Goal: Information Seeking & Learning: Compare options

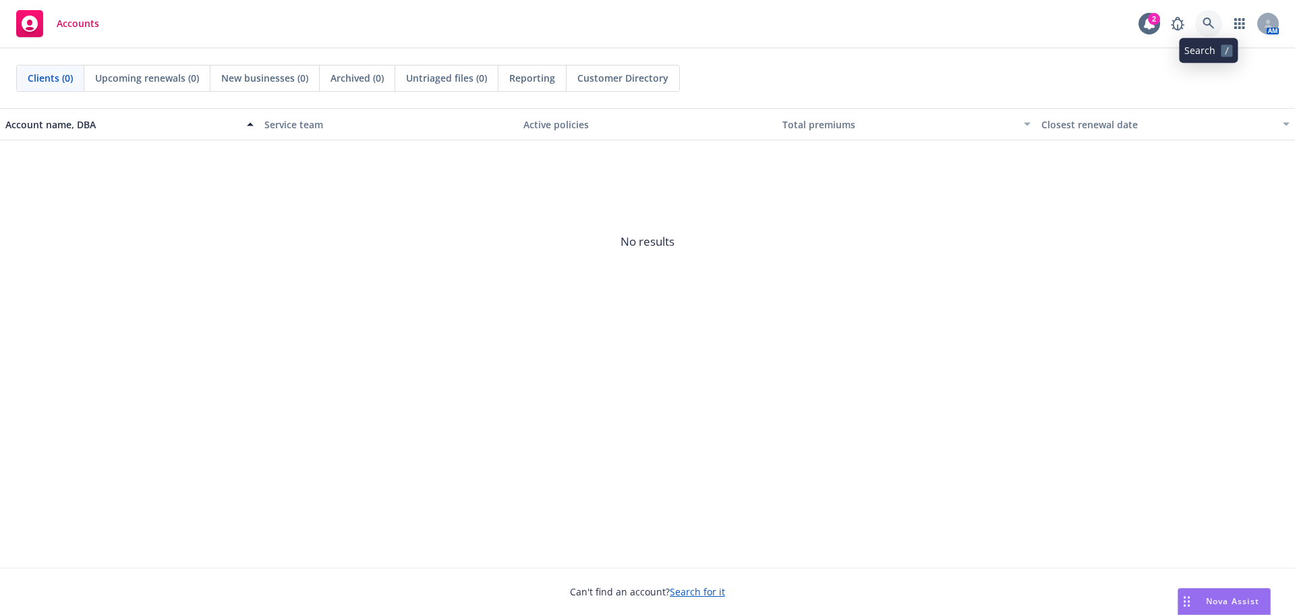
click at [1212, 19] on icon at bounding box center [1209, 24] width 12 height 12
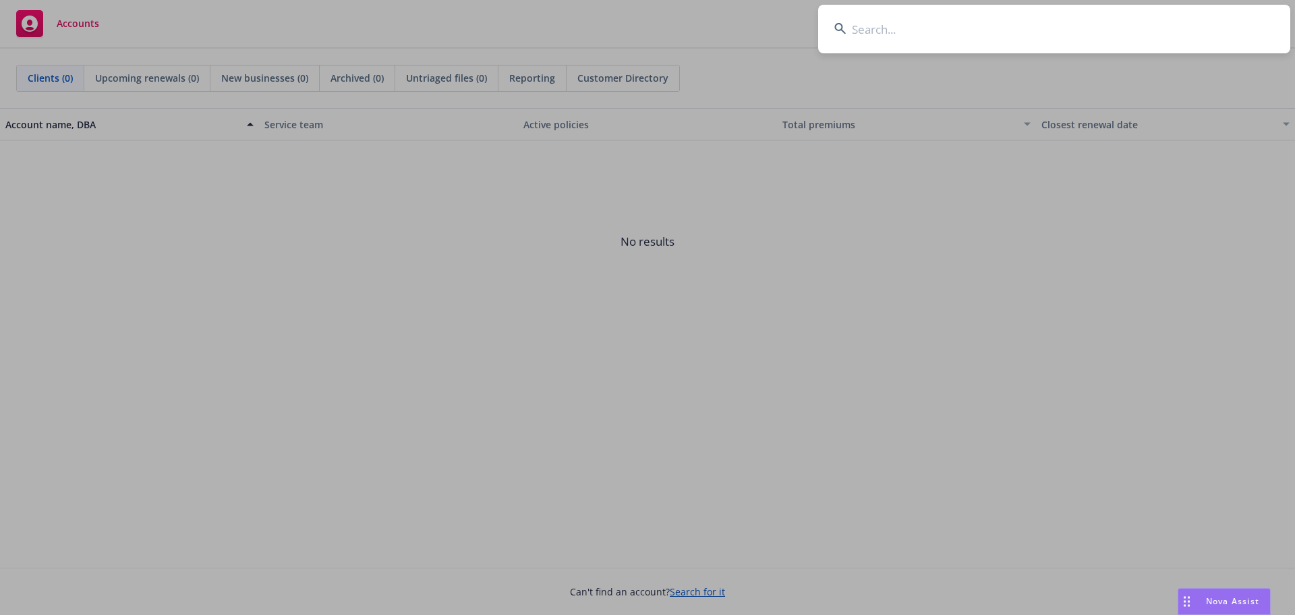
click at [853, 18] on input at bounding box center [1054, 29] width 472 height 49
click at [864, 26] on input at bounding box center [1054, 29] width 472 height 49
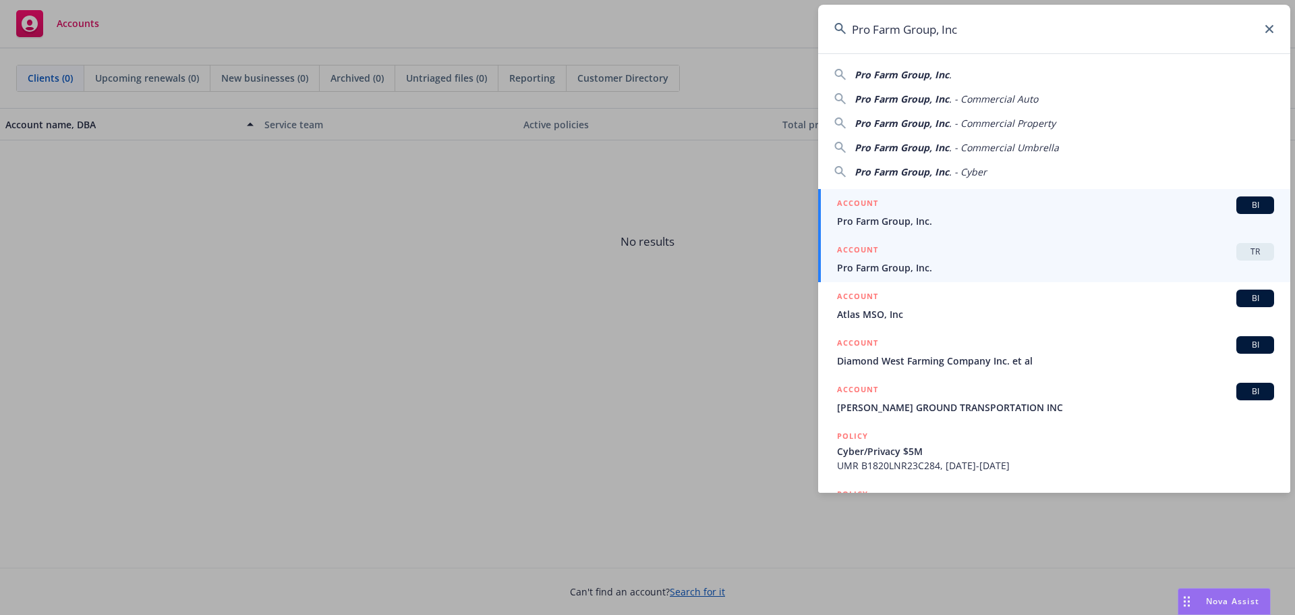
type input "Pro Farm Group, Inc"
click at [952, 242] on link "ACCOUNT TR Pro Farm Group, Inc." at bounding box center [1054, 258] width 472 height 47
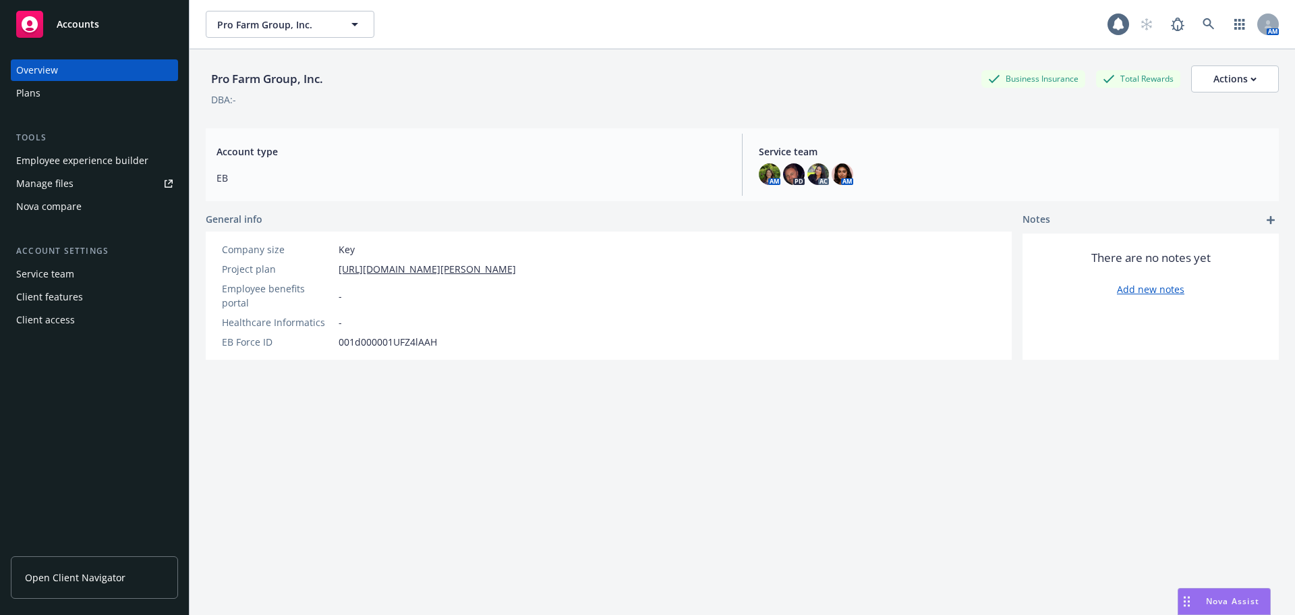
click at [48, 209] on div "Nova compare" at bounding box center [48, 207] width 65 height 22
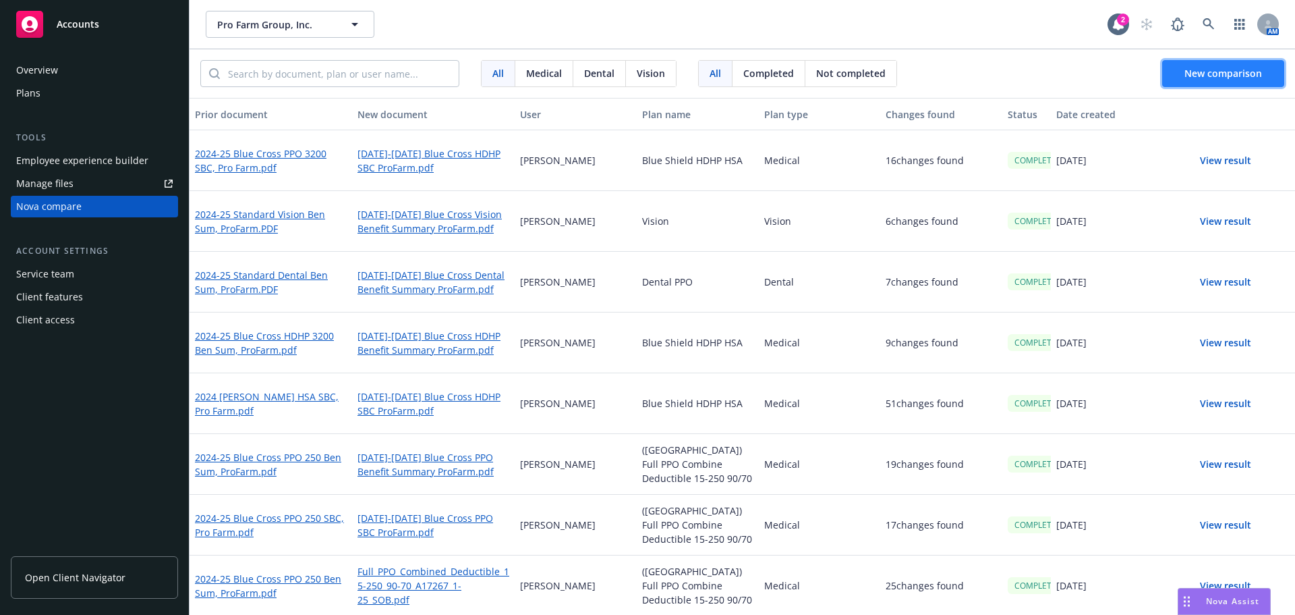
click at [1198, 73] on span "New comparison" at bounding box center [1223, 73] width 78 height 13
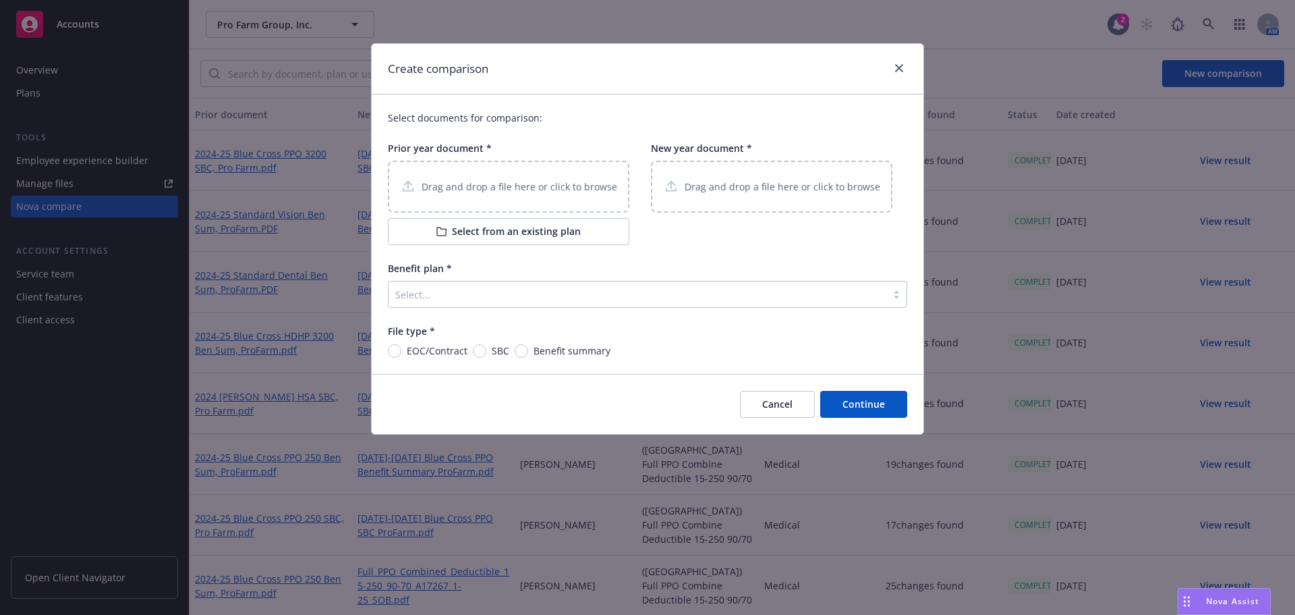
click at [474, 184] on p "Drag and drop a file here or click to browse" at bounding box center [520, 186] width 196 height 14
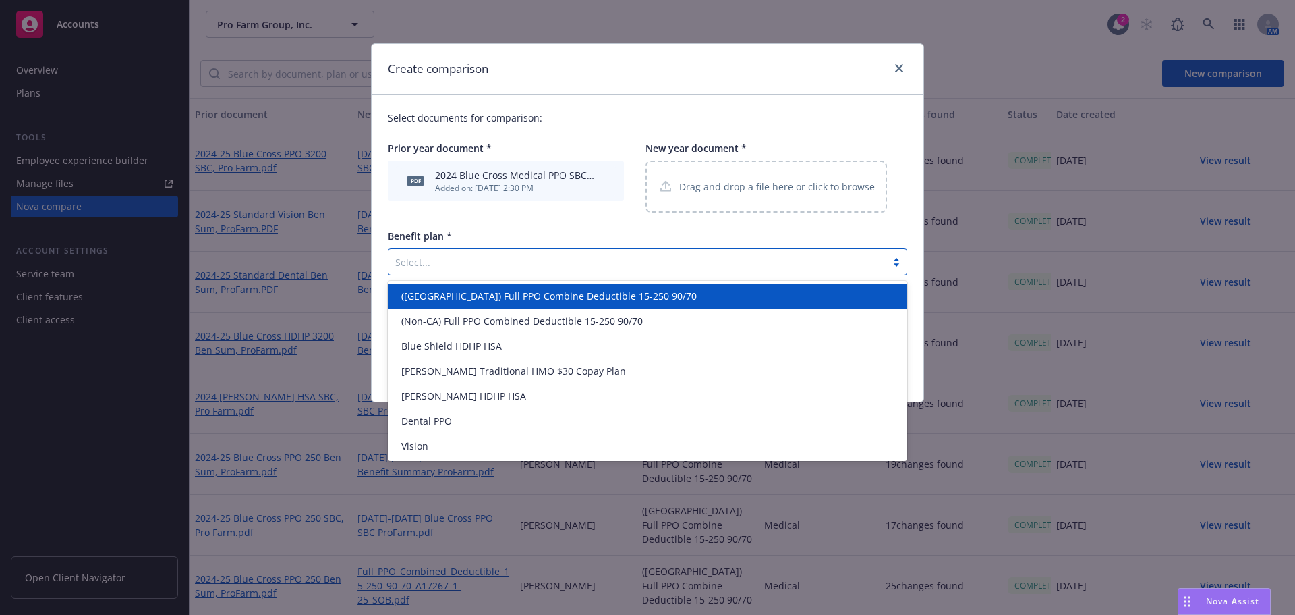
click at [428, 270] on div "Select..." at bounding box center [638, 262] width 498 height 22
click at [503, 295] on span "([GEOGRAPHIC_DATA]) Full PPO Combine Deductible 15-250 90/70" at bounding box center [548, 296] width 295 height 14
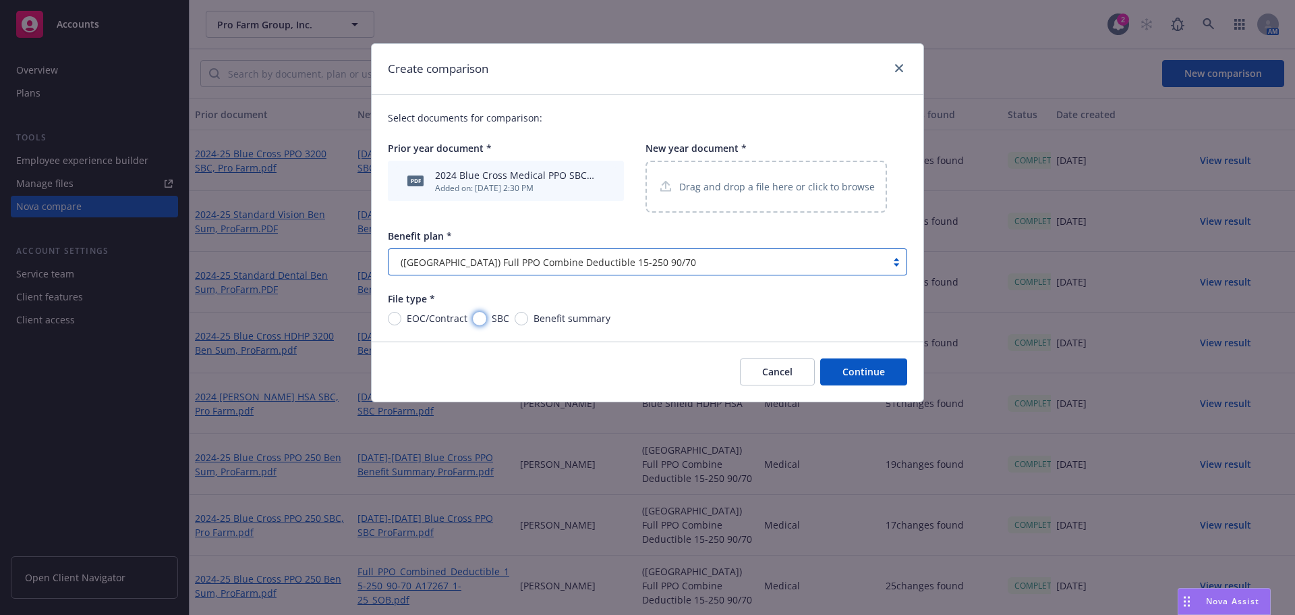
click at [484, 315] on input "SBC" at bounding box center [479, 318] width 13 height 13
radio input "true"
click at [750, 194] on p "Drag and drop a file here or click to browse" at bounding box center [777, 186] width 196 height 14
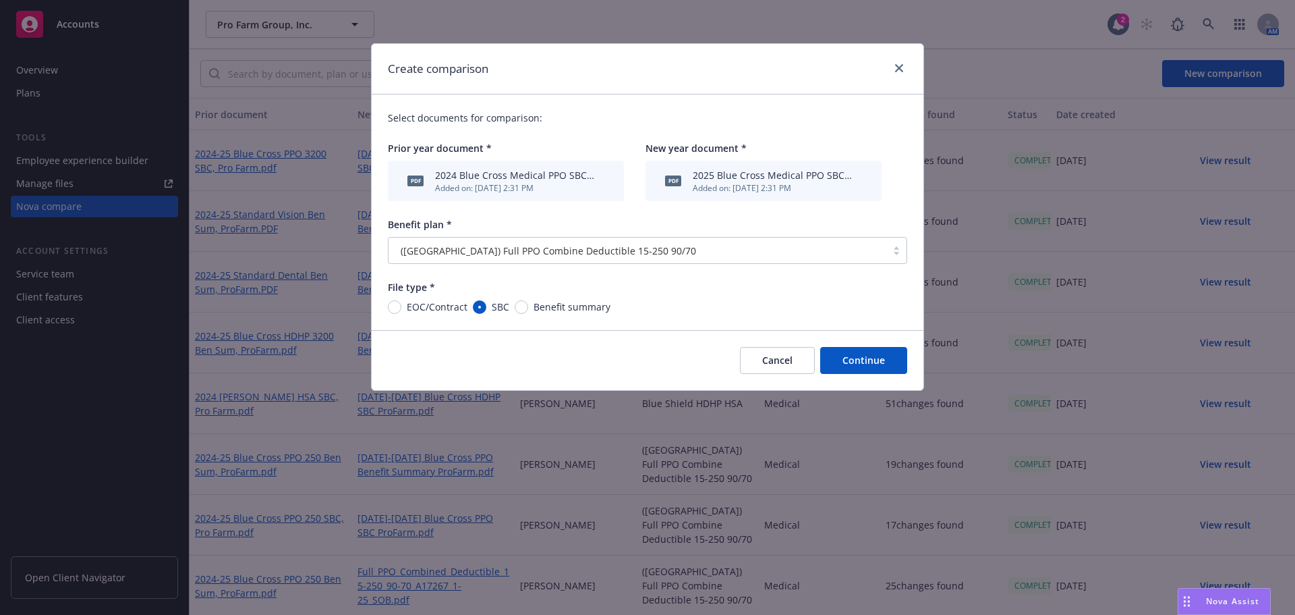
click at [867, 362] on button "Continue" at bounding box center [863, 360] width 87 height 27
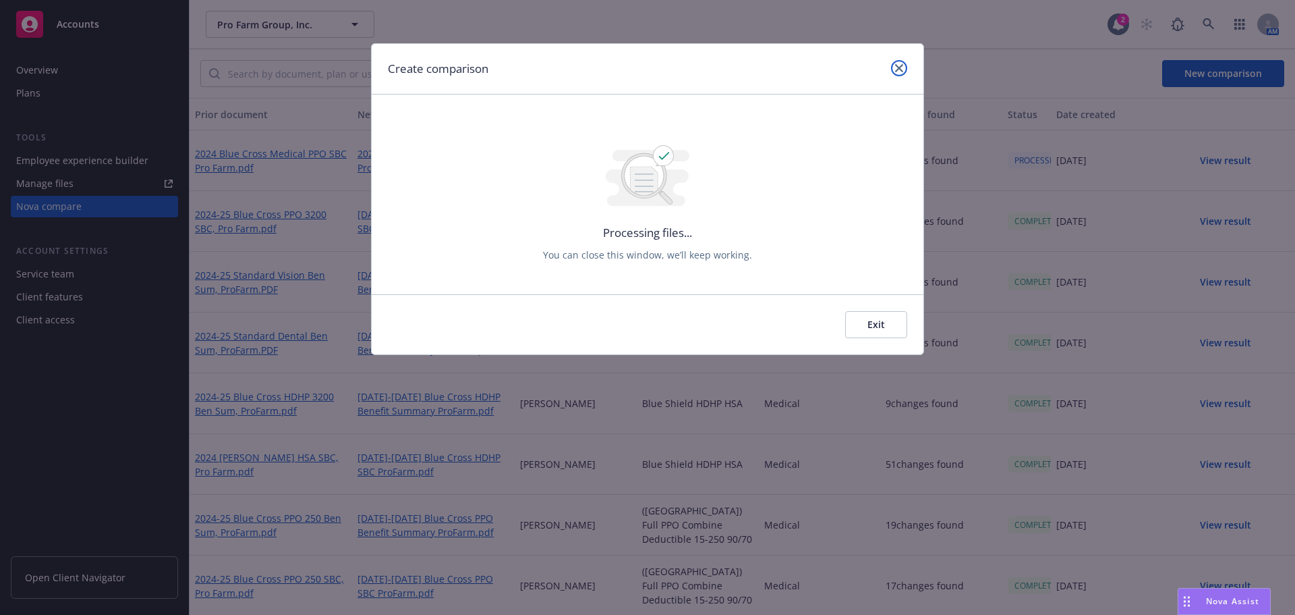
drag, startPoint x: 898, startPoint y: 67, endPoint x: 903, endPoint y: 147, distance: 80.4
click at [898, 67] on icon "close" at bounding box center [899, 68] width 8 height 8
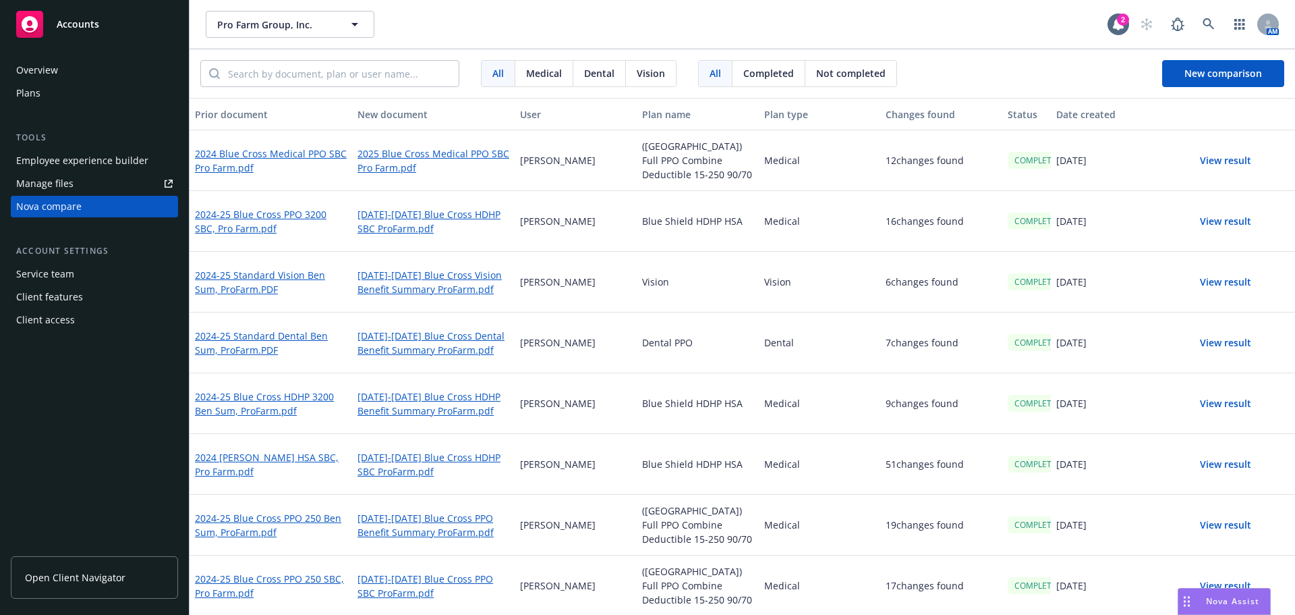
click at [1216, 162] on button "View result" at bounding box center [1225, 160] width 94 height 27
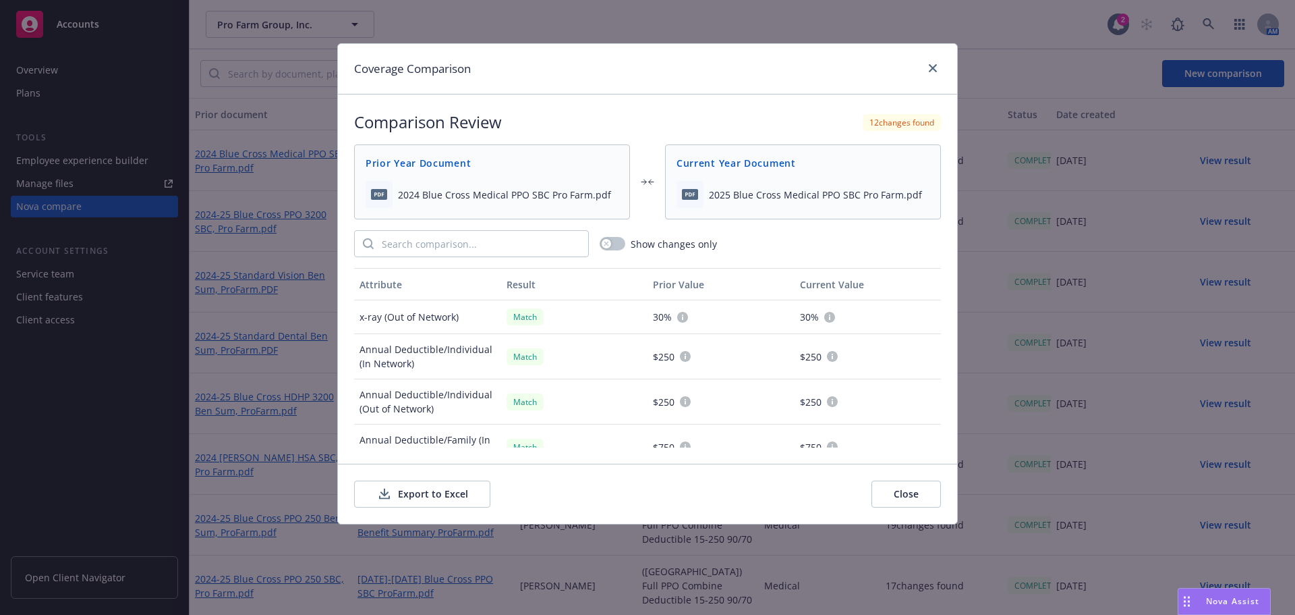
click at [437, 493] on button "Export to Excel" at bounding box center [422, 493] width 136 height 27
click at [932, 67] on icon "close" at bounding box center [933, 68] width 8 height 8
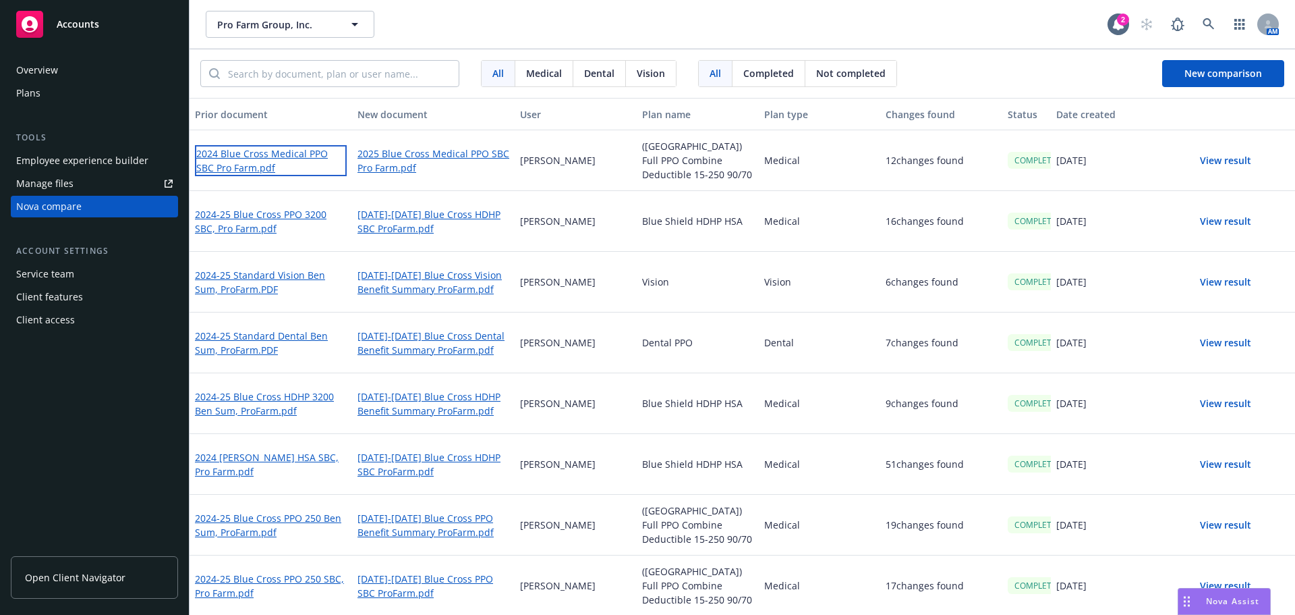
click at [248, 153] on link "2024 Blue Cross Medical PPO SBC Pro Farm.pdf" at bounding box center [271, 160] width 152 height 31
click at [1214, 158] on button "View result" at bounding box center [1225, 160] width 94 height 27
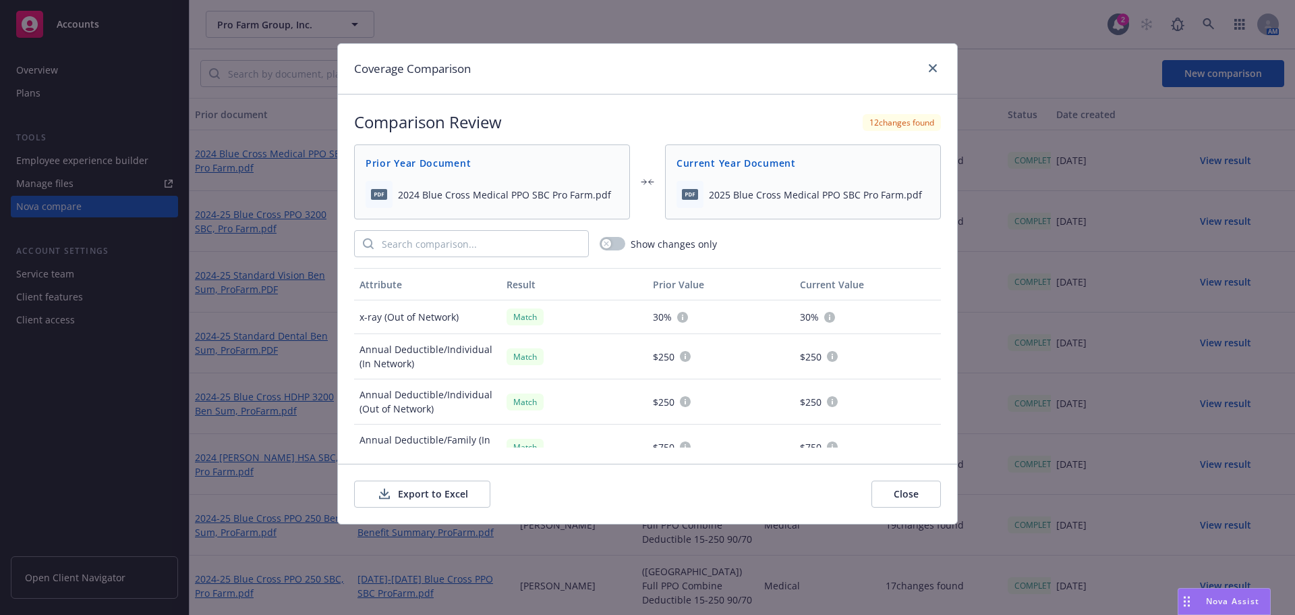
click at [906, 502] on button "Close" at bounding box center [905, 493] width 69 height 27
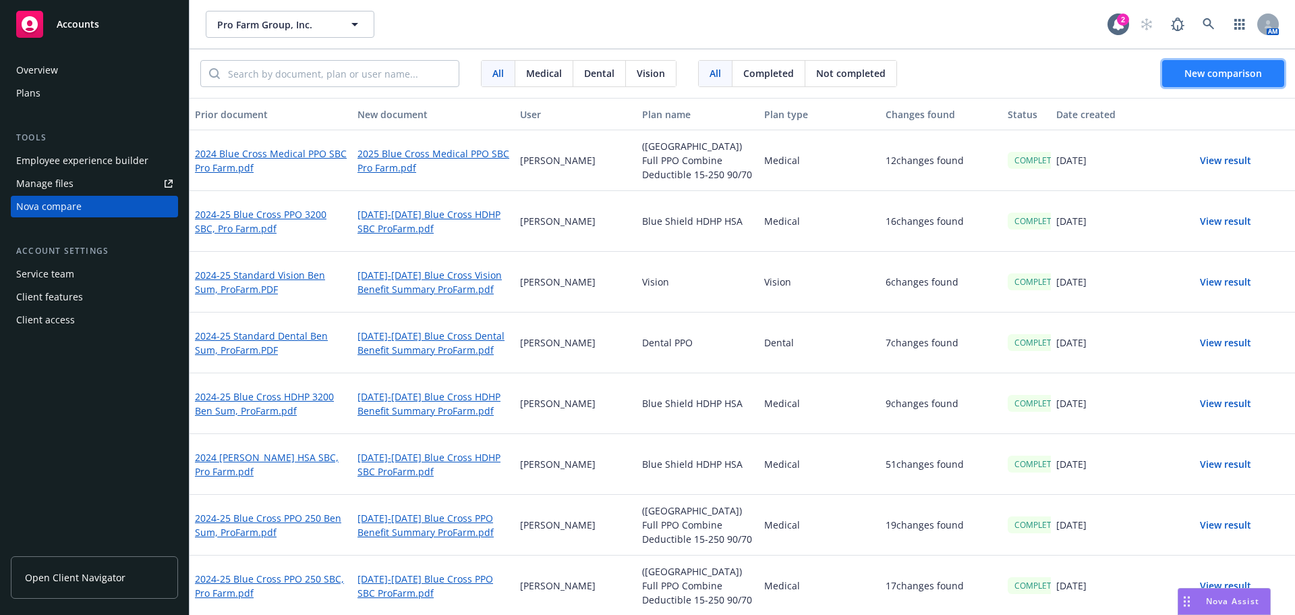
click at [1212, 69] on span "New comparison" at bounding box center [1223, 73] width 78 height 13
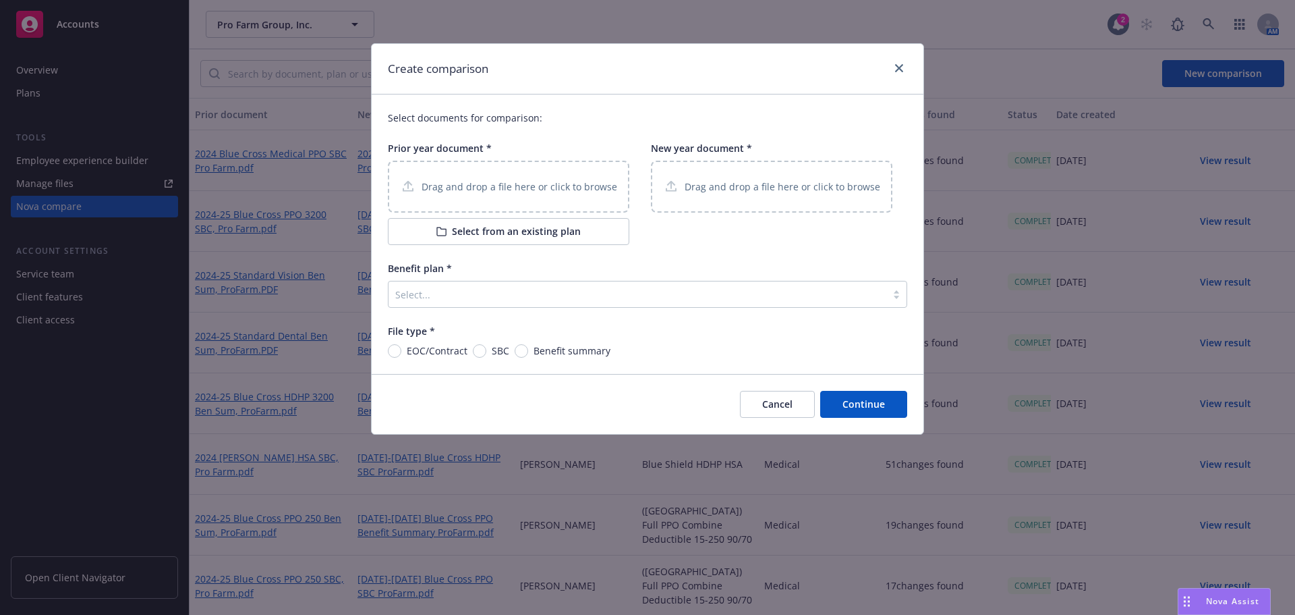
click at [485, 181] on p "Drag and drop a file here or click to browse" at bounding box center [520, 186] width 196 height 14
click at [442, 183] on p "Drag and drop a file here or click to browse" at bounding box center [520, 186] width 196 height 14
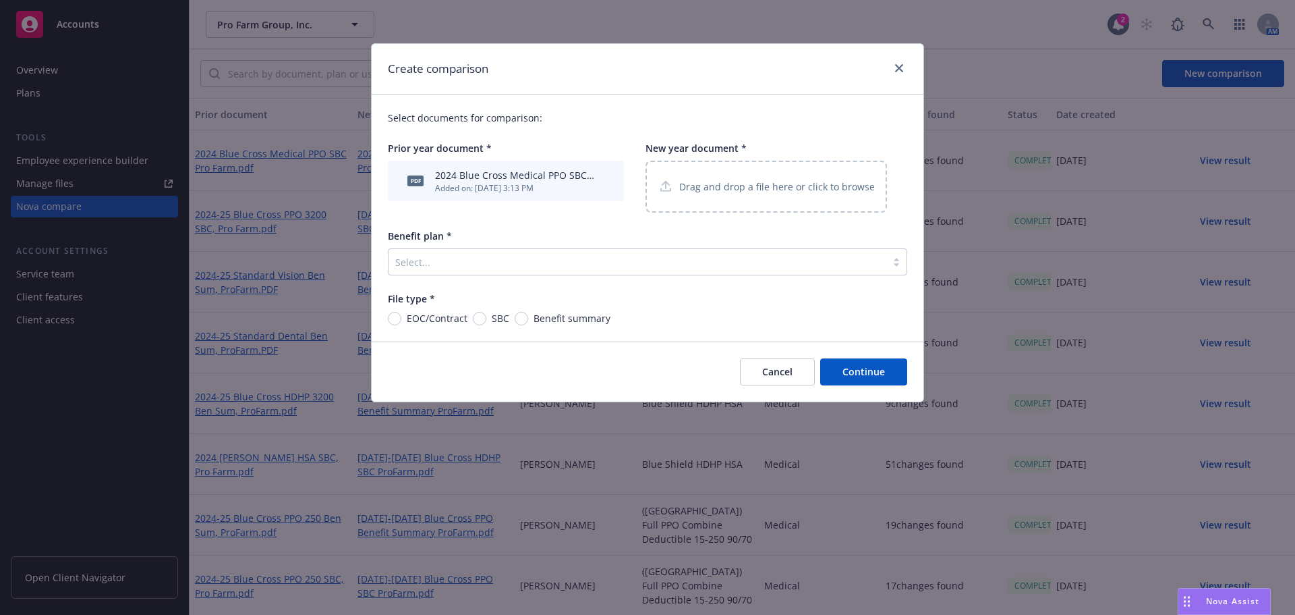
click at [734, 182] on p "Drag and drop a file here or click to browse" at bounding box center [777, 186] width 196 height 14
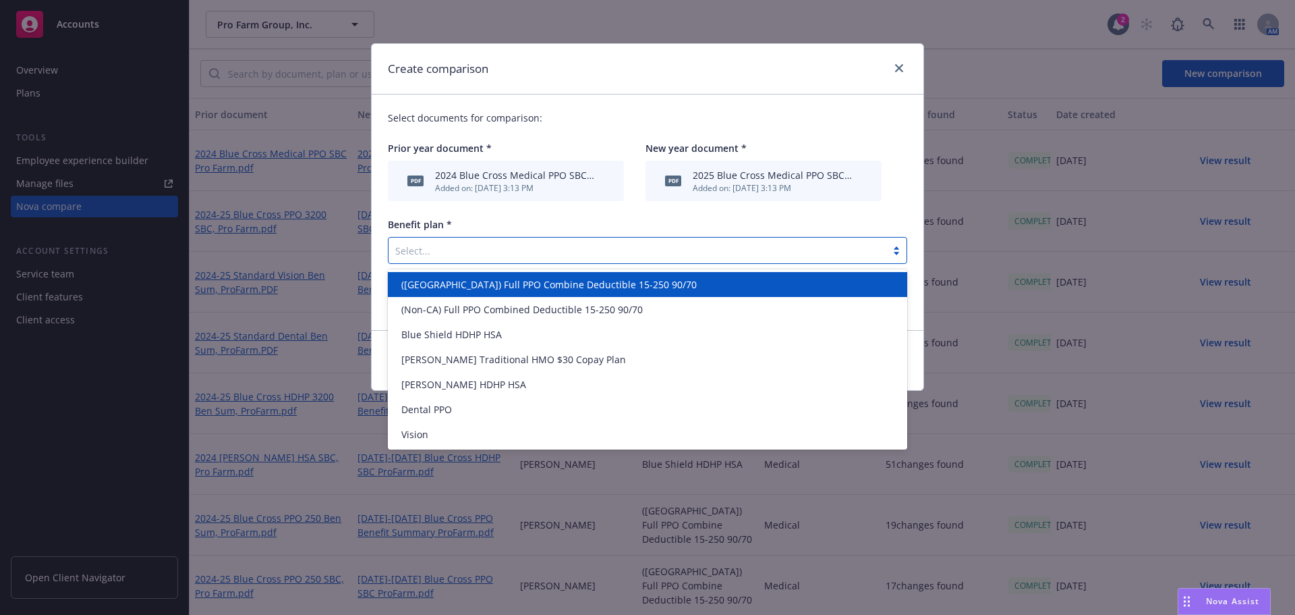
click at [894, 252] on div at bounding box center [896, 250] width 20 height 11
click at [436, 287] on span "([GEOGRAPHIC_DATA]) Full PPO Combine Deductible 15-250 90/70" at bounding box center [548, 284] width 295 height 14
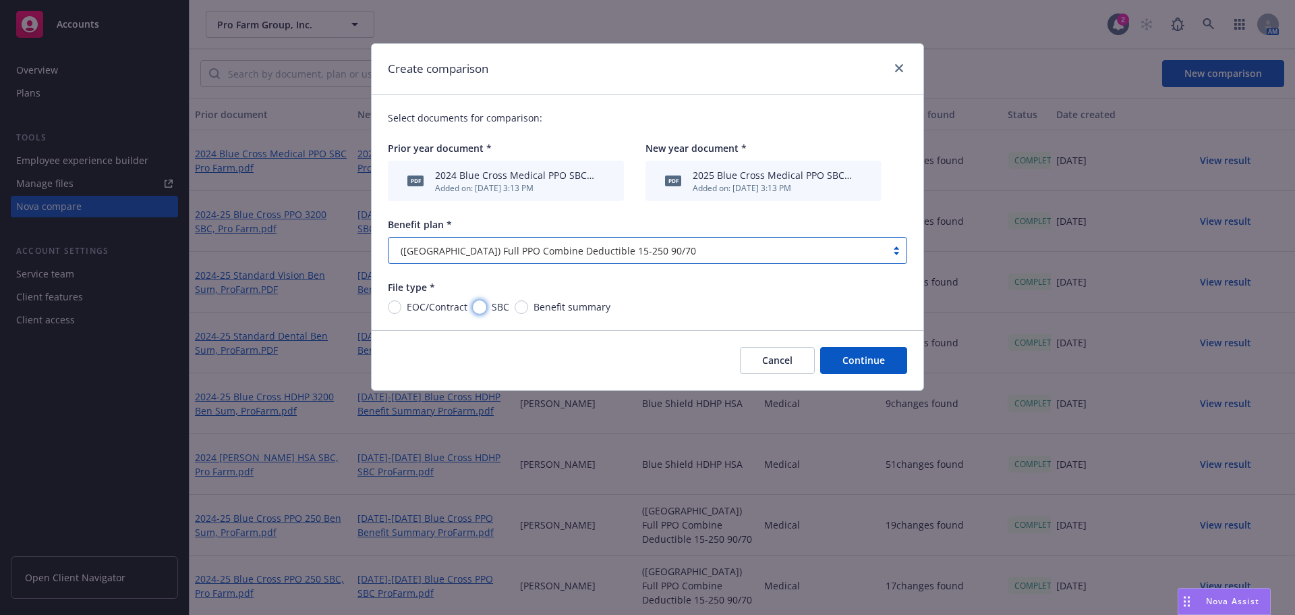
click at [478, 300] on input "SBC" at bounding box center [479, 306] width 13 height 13
radio input "true"
click at [868, 357] on button "Continue" at bounding box center [863, 360] width 87 height 27
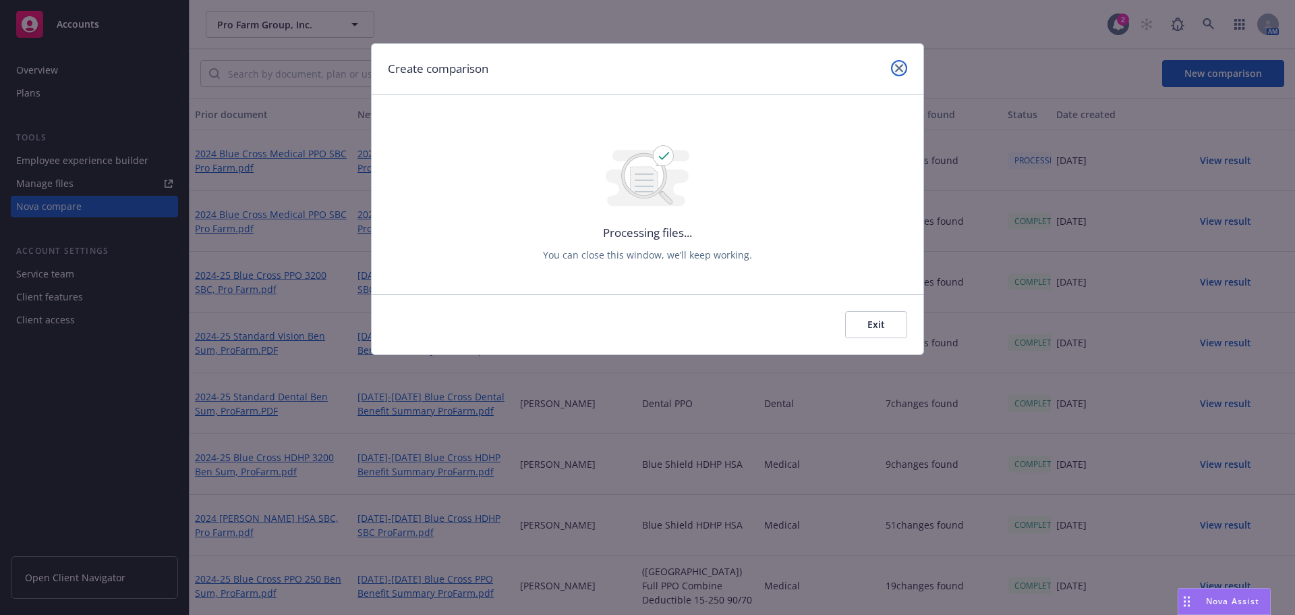
click at [901, 68] on icon "close" at bounding box center [899, 68] width 8 height 8
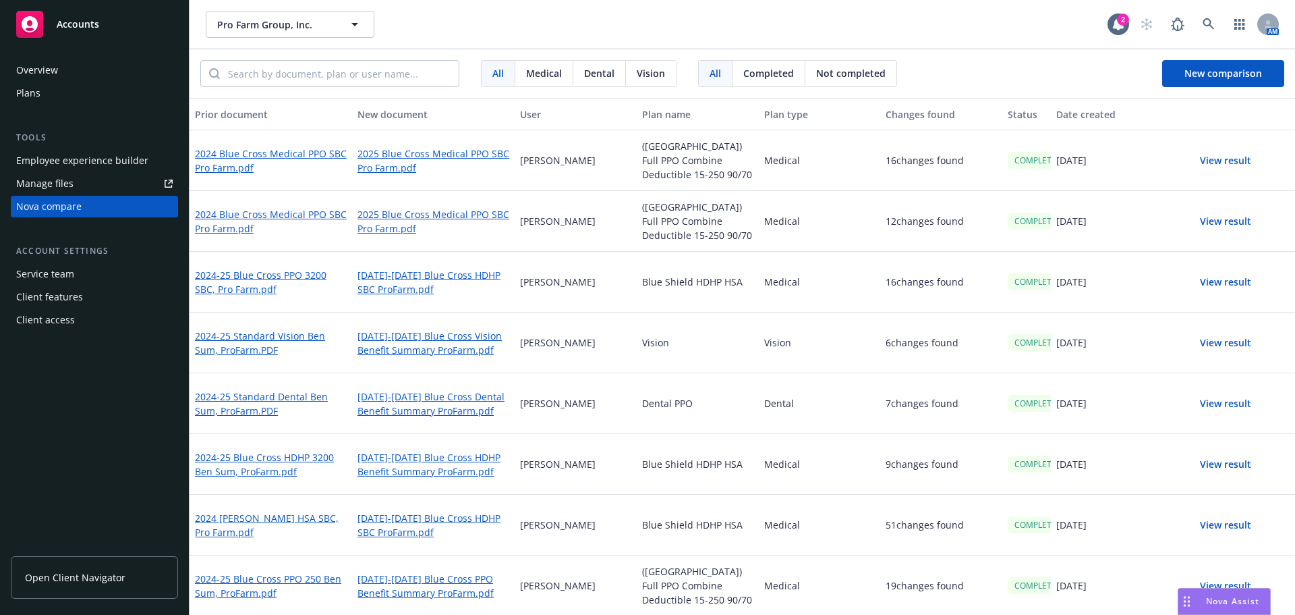
click at [1221, 162] on button "View result" at bounding box center [1225, 160] width 94 height 27
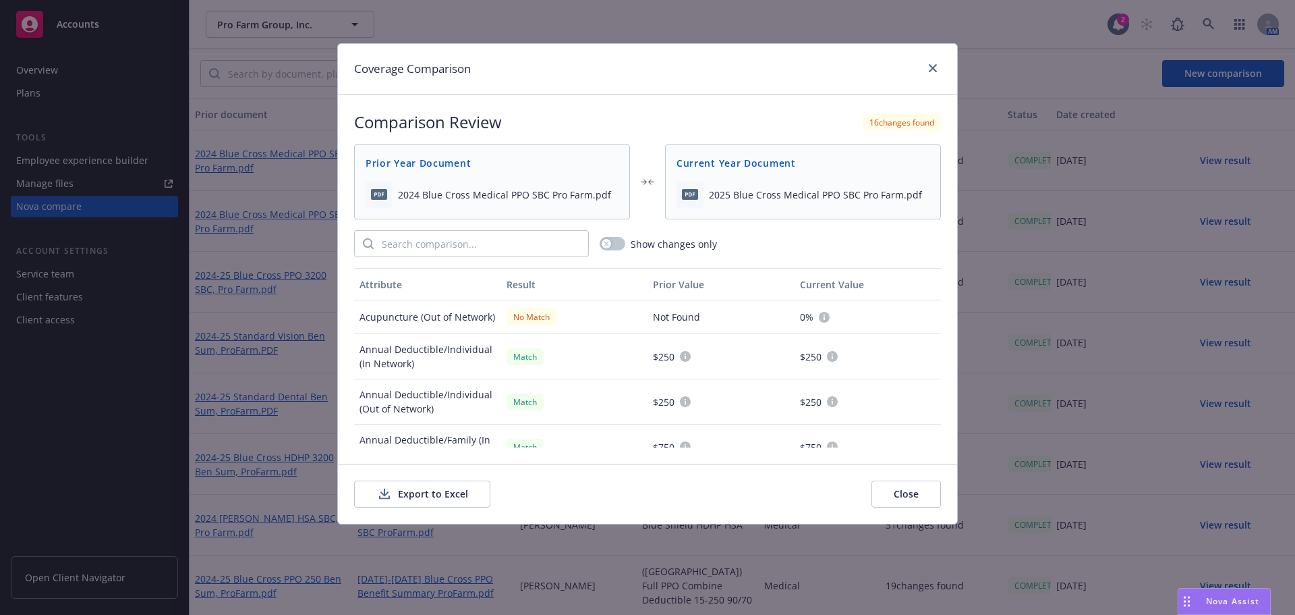
click at [440, 494] on button "Export to Excel" at bounding box center [422, 493] width 136 height 27
click at [933, 68] on icon "close" at bounding box center [933, 68] width 8 height 8
